Goal: Transaction & Acquisition: Purchase product/service

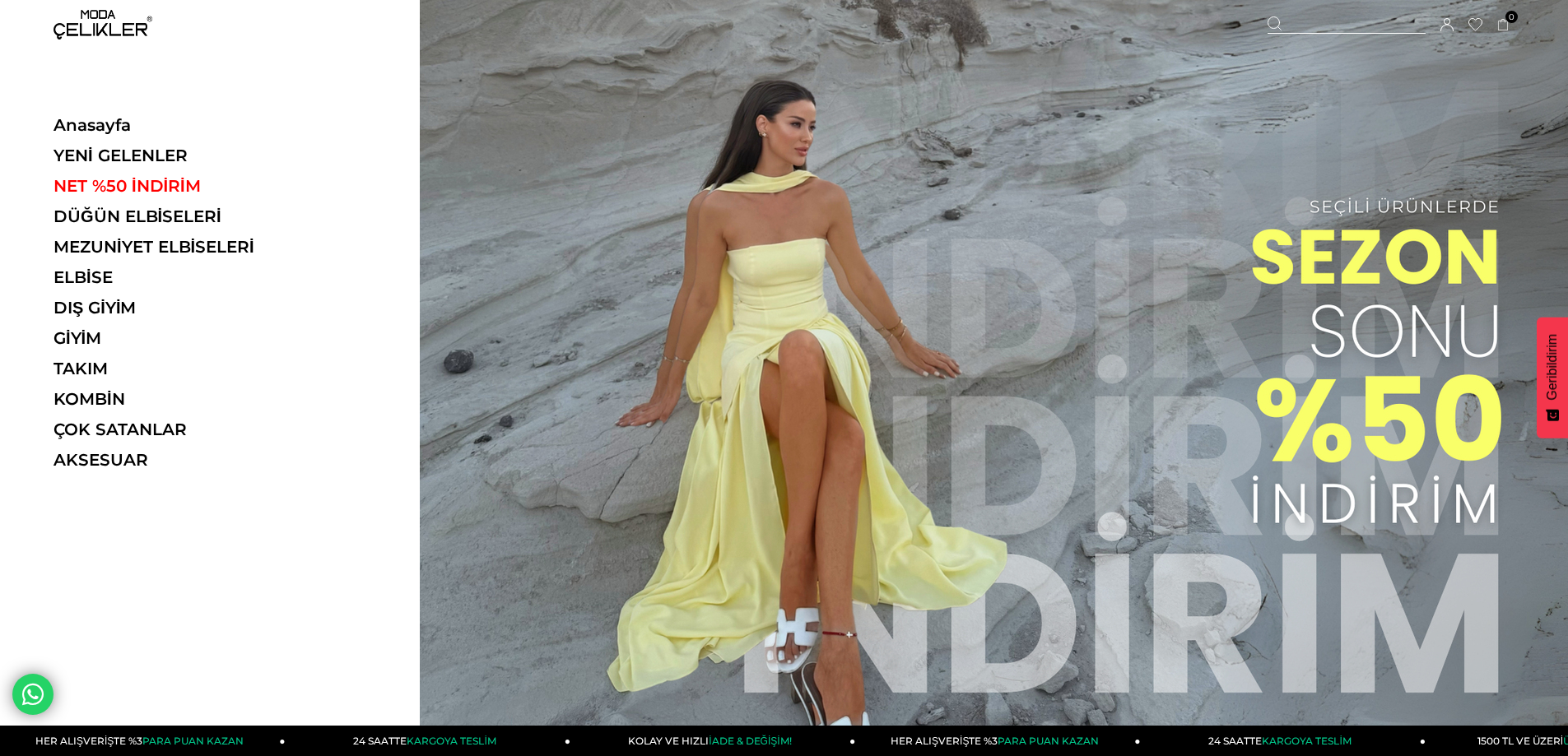
click at [78, 258] on ul "Anasayfa YENİ GELENLER NET %50 İNDİRİM DÜĞÜN ELBİSELERİ MEZUNİYET ELBİSELERİ EL…" at bounding box center [166, 298] width 227 height 365
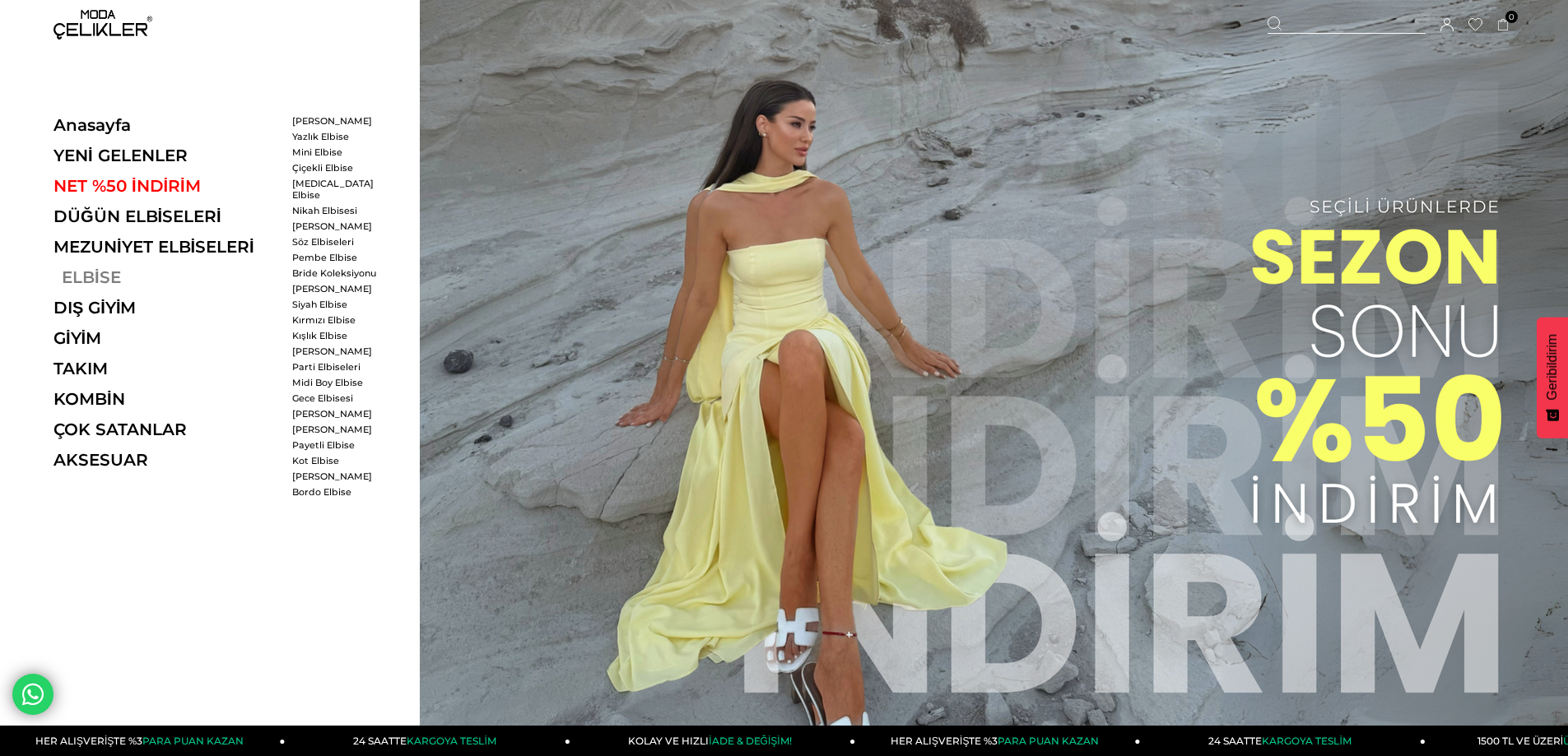
click at [82, 268] on link "ELBİSE" at bounding box center [166, 277] width 227 height 20
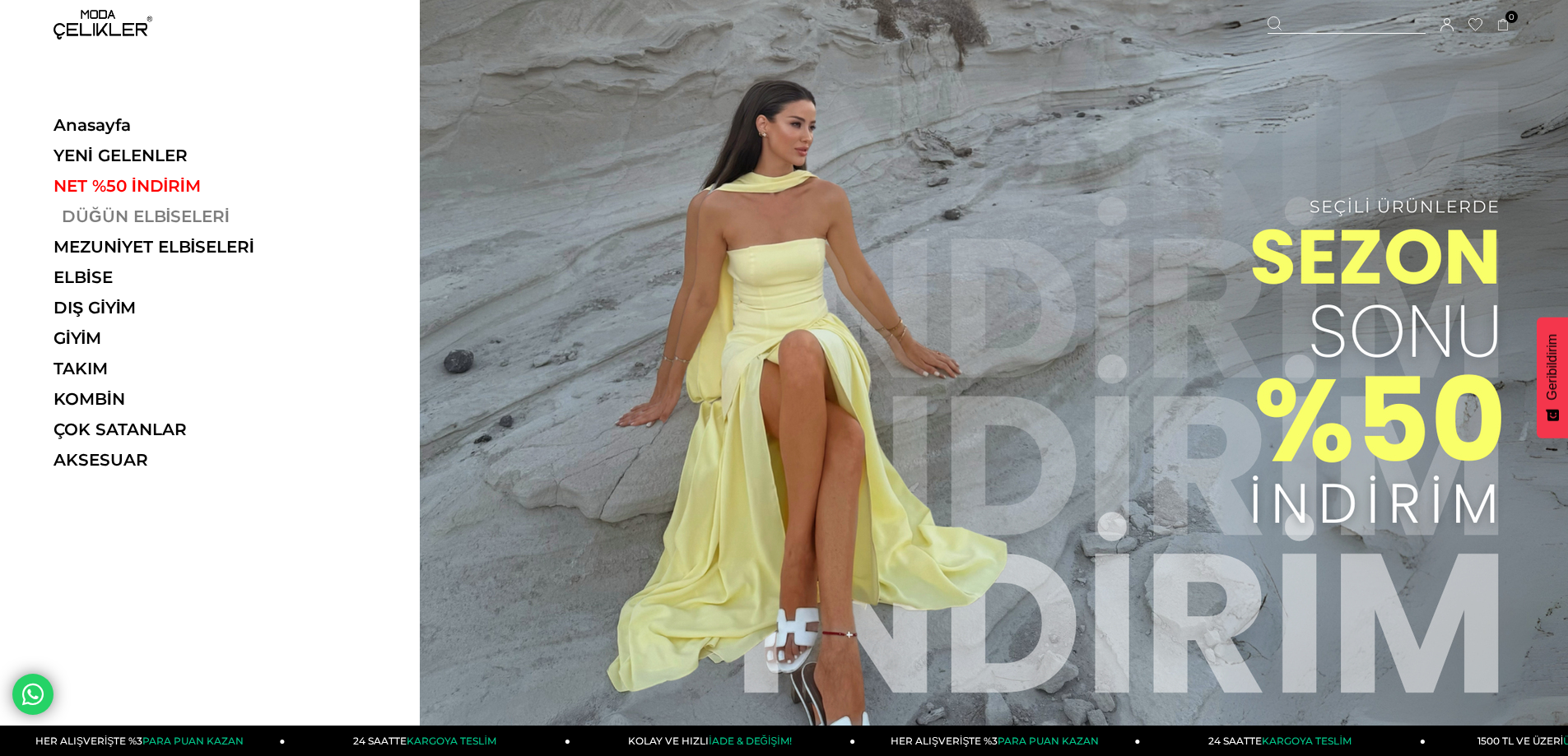
click at [118, 223] on link "DÜĞÜN ELBİSELERİ" at bounding box center [166, 216] width 227 height 20
click at [120, 217] on link "DÜĞÜN ELBİSELERİ" at bounding box center [166, 216] width 227 height 20
click at [122, 213] on link "DÜĞÜN ELBİSELERİ" at bounding box center [166, 216] width 227 height 20
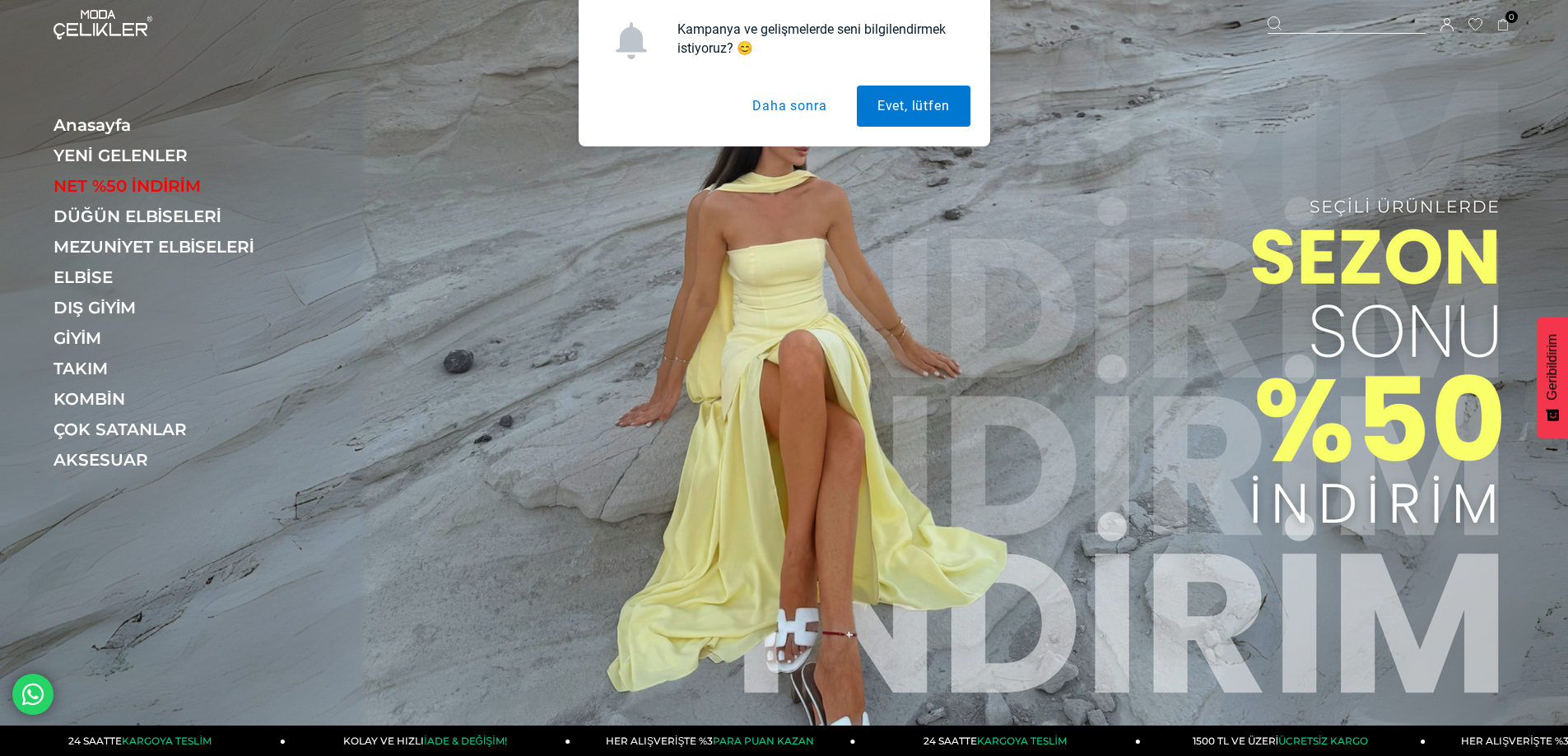
click at [801, 99] on button "Daha sonra" at bounding box center [790, 106] width 116 height 41
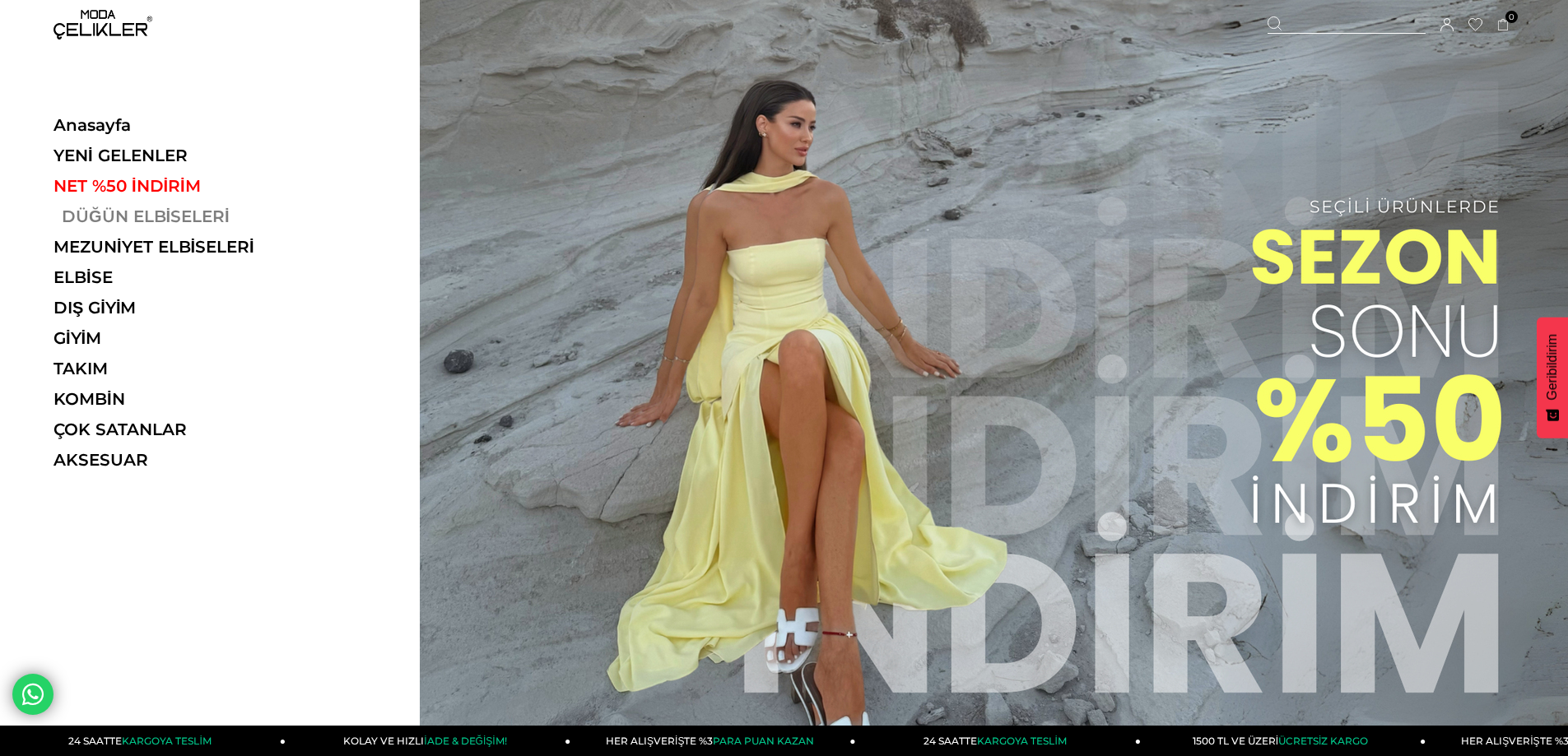
click at [161, 212] on link "DÜĞÜN ELBİSELERİ" at bounding box center [166, 216] width 227 height 20
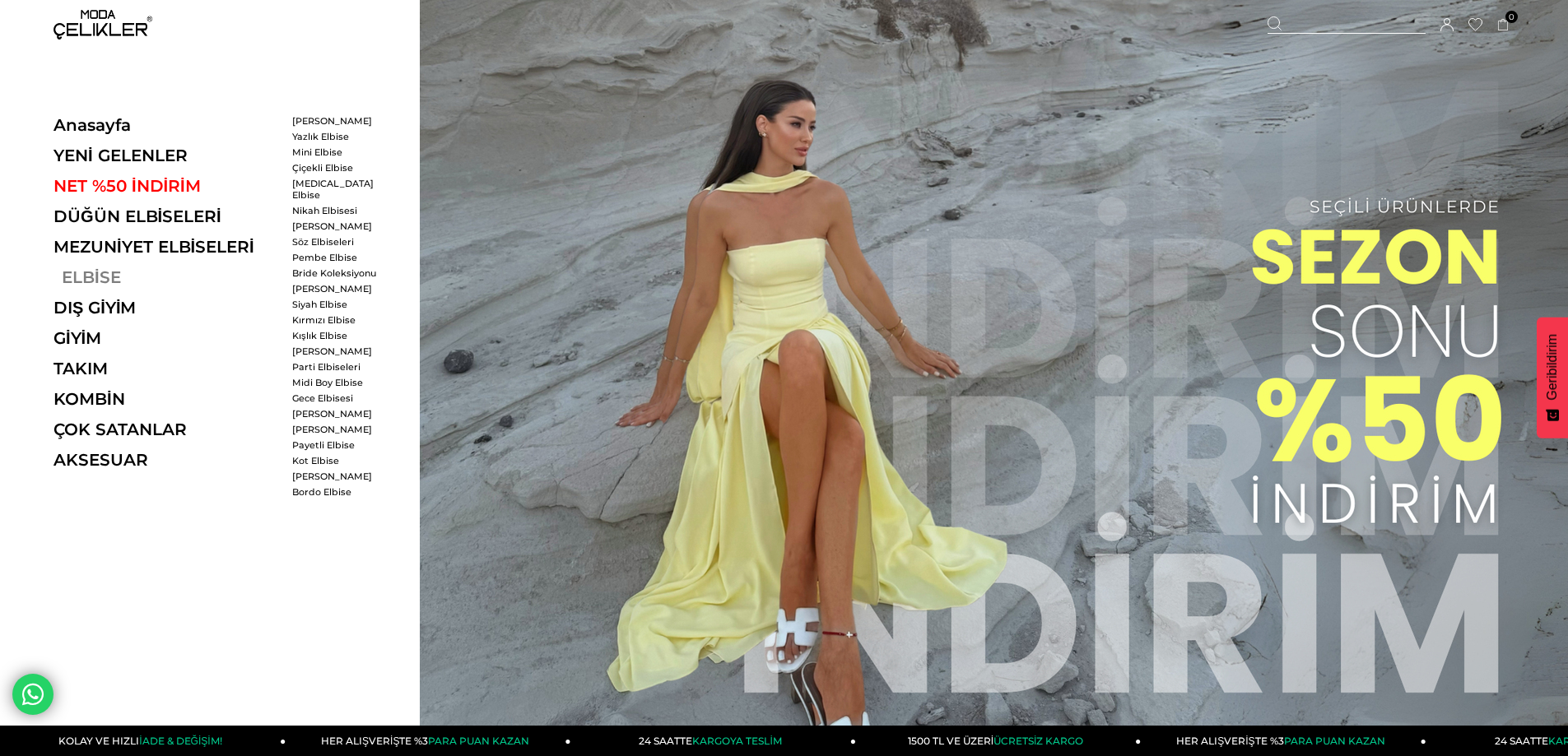
click at [109, 272] on link "ELBİSE" at bounding box center [166, 277] width 227 height 20
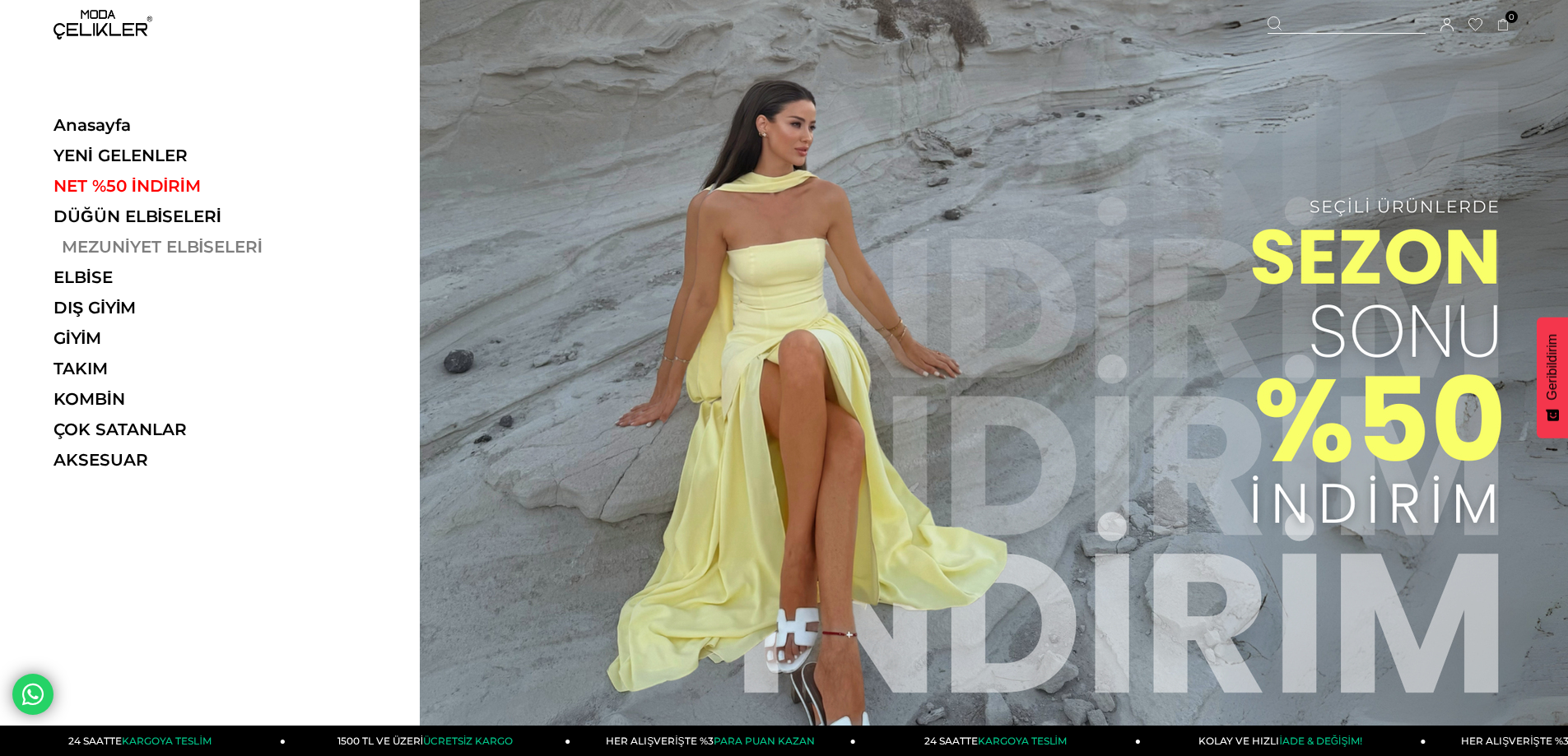
click at [228, 239] on link "MEZUNİYET ELBİSELERİ" at bounding box center [166, 246] width 227 height 20
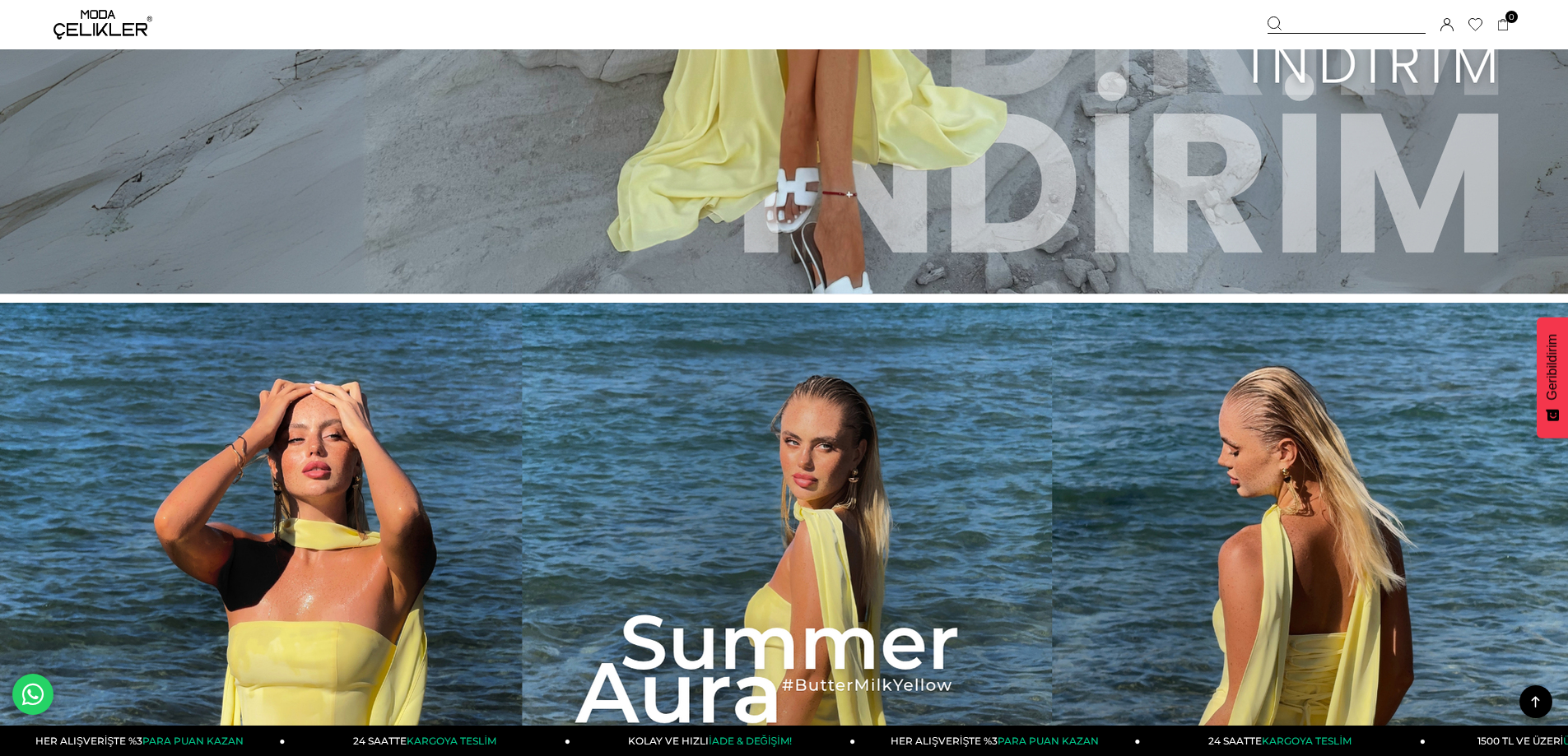
scroll to position [411, 0]
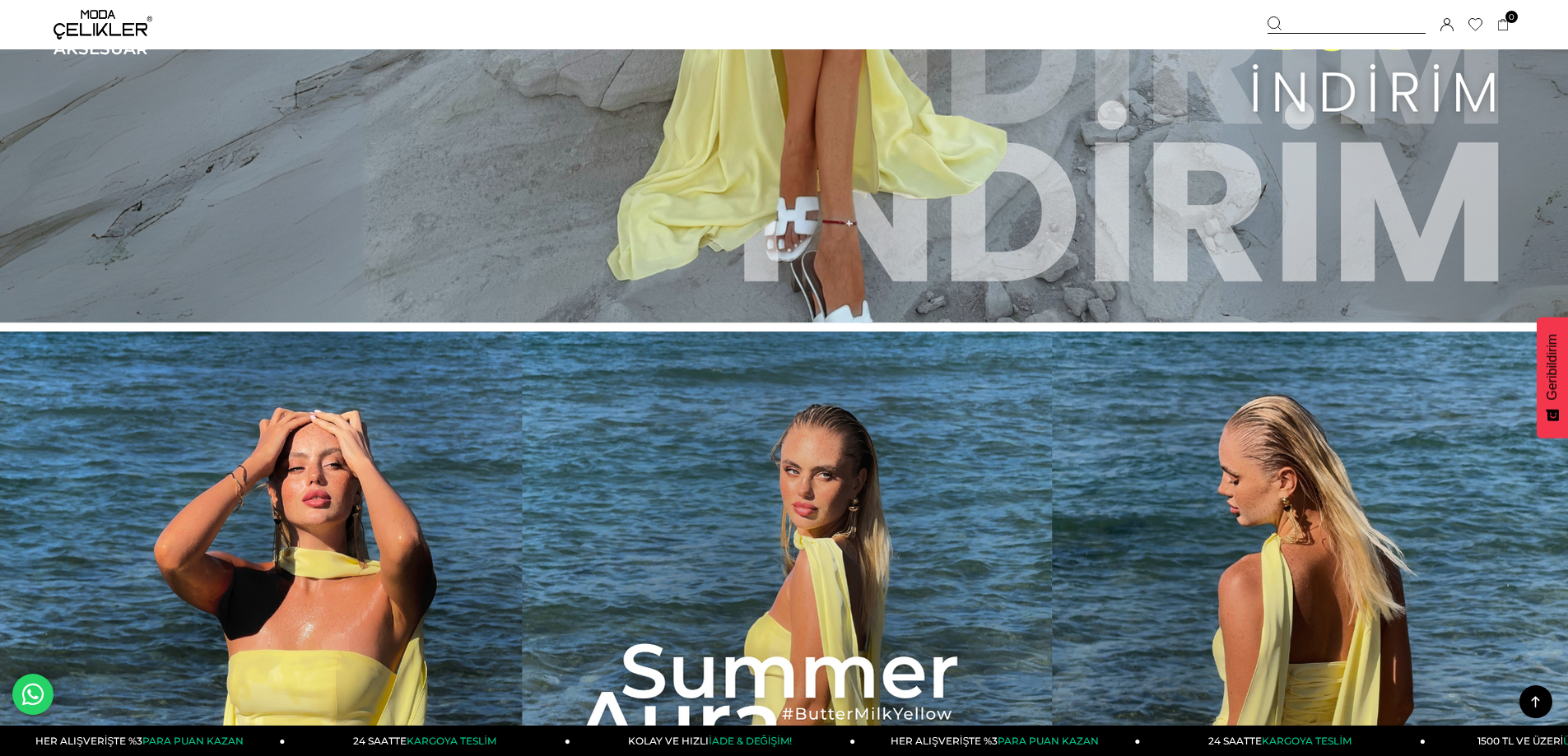
click at [1302, 15] on div "Sepetim 0 Ürün Sepetinizde ürün bulunmamaktadır. Genel Toplam : Sepetim SİPARİŞ…" at bounding box center [1391, 24] width 247 height 49
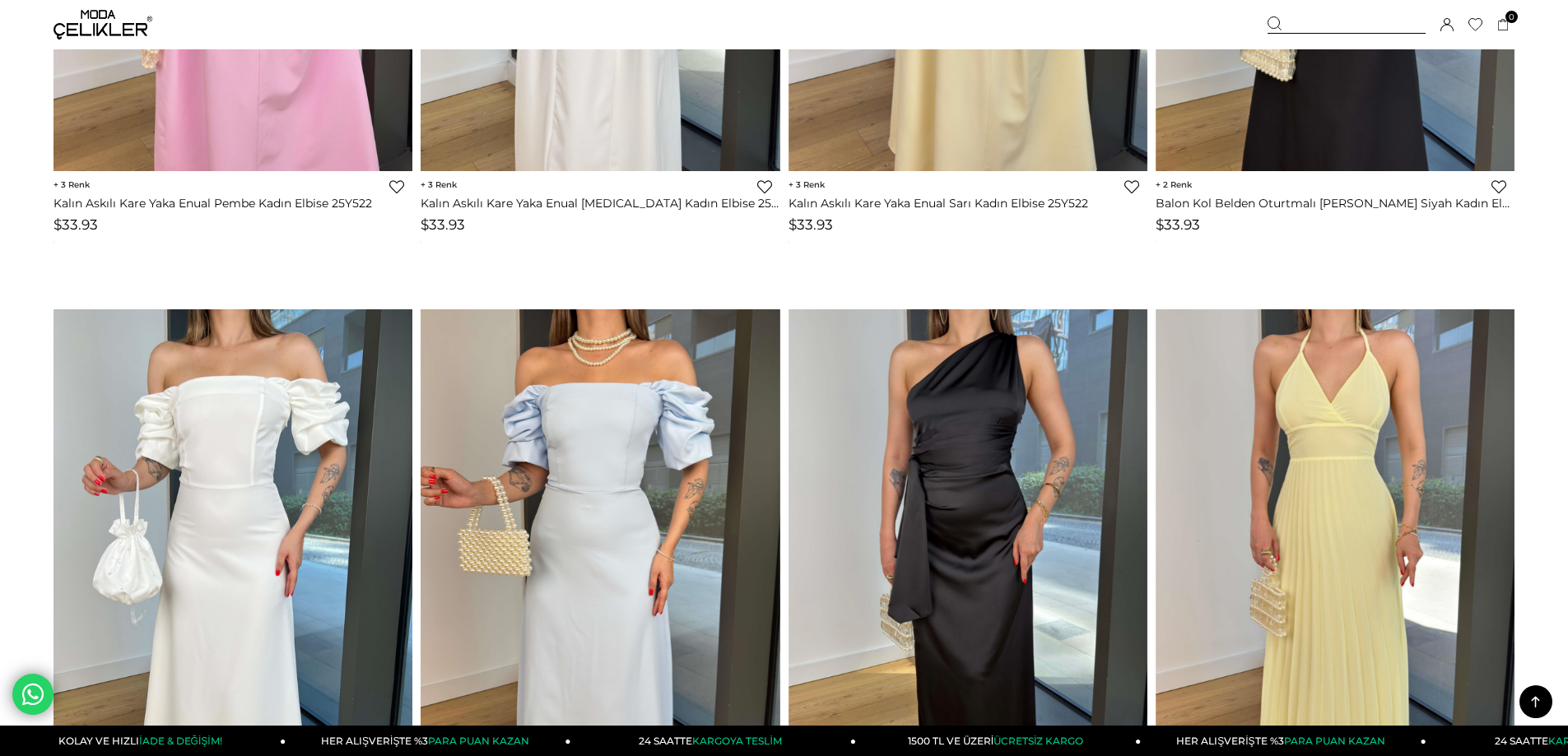
scroll to position [2797, 0]
